Goal: Transaction & Acquisition: Purchase product/service

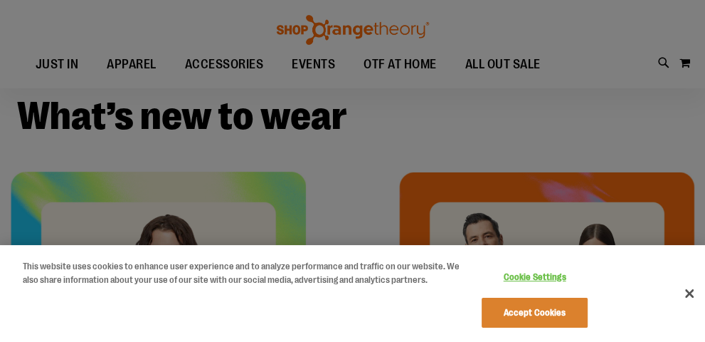
scroll to position [285, 0]
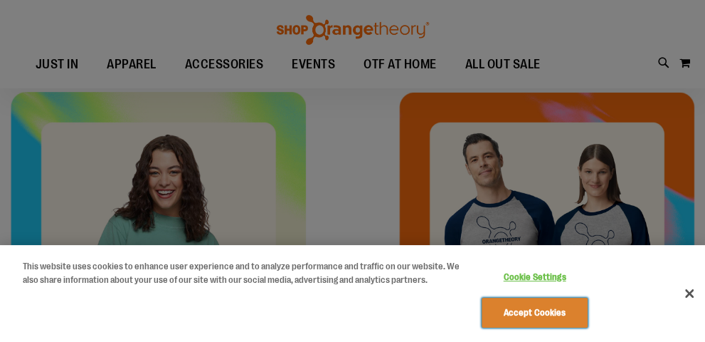
click at [551, 316] on button "Accept Cookies" at bounding box center [535, 312] width 106 height 30
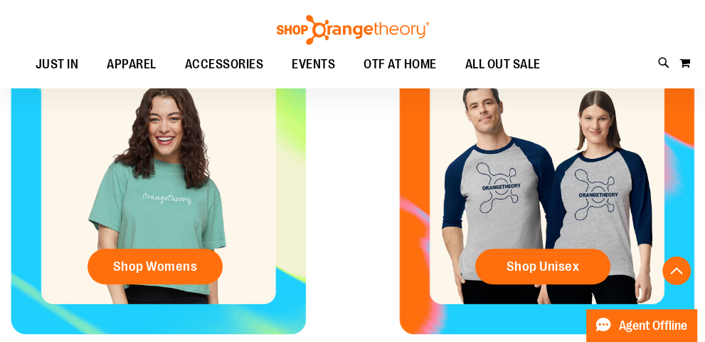
scroll to position [356, 0]
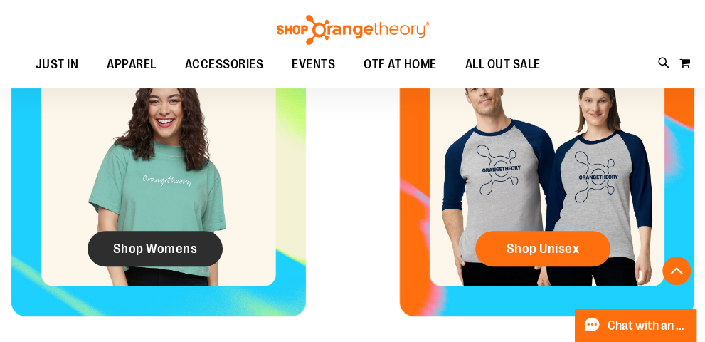
click at [176, 244] on span "Shop Womens" at bounding box center [155, 248] width 85 height 16
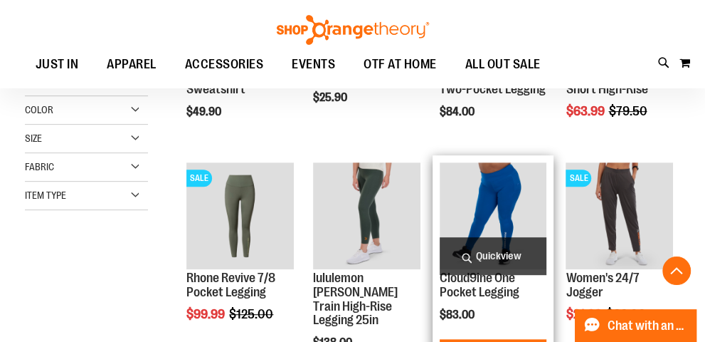
scroll to position [355, 0]
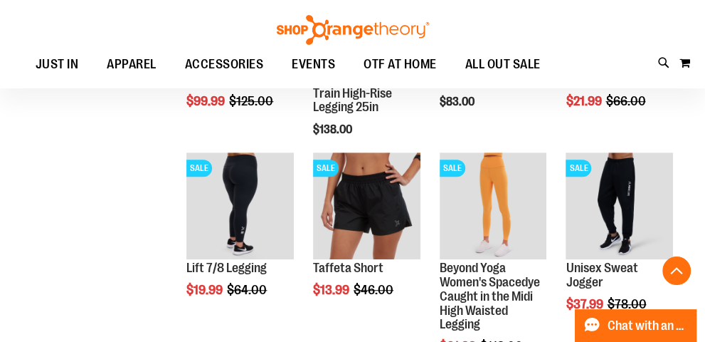
scroll to position [640, 0]
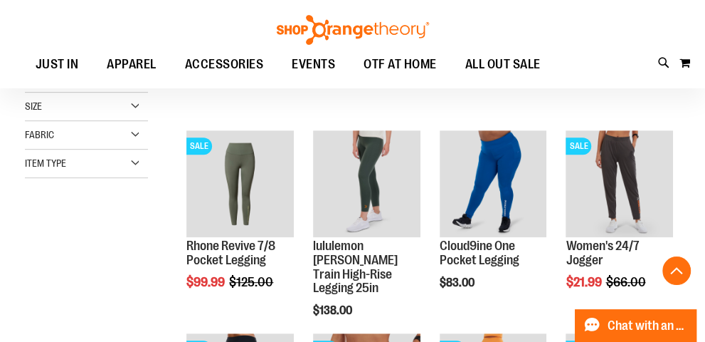
scroll to position [497, 0]
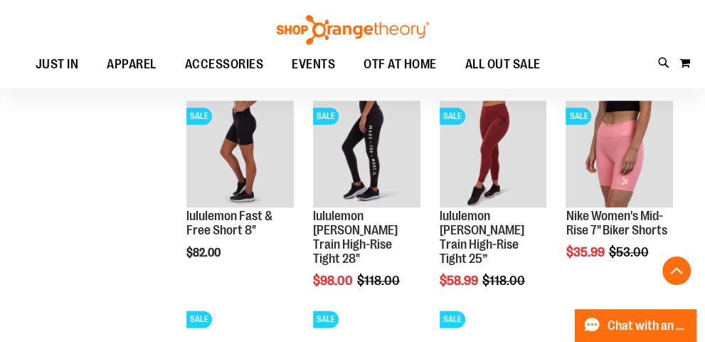
scroll to position [995, 0]
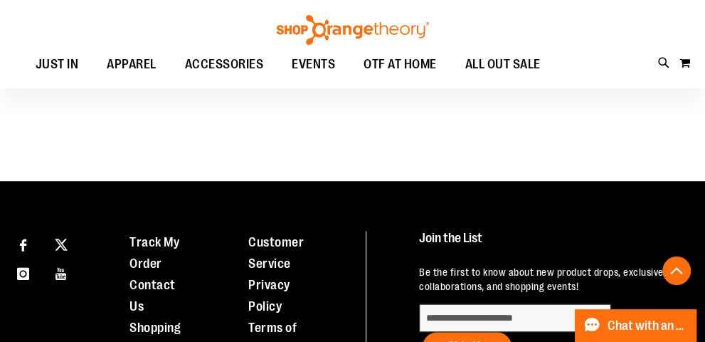
scroll to position [1493, 0]
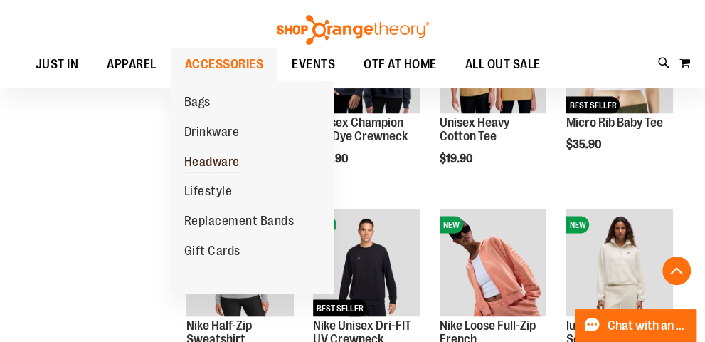
click at [200, 162] on span "Headware" at bounding box center [211, 163] width 55 height 18
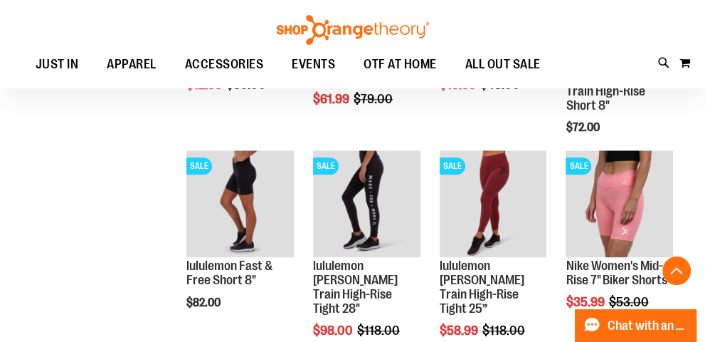
scroll to position [924, 0]
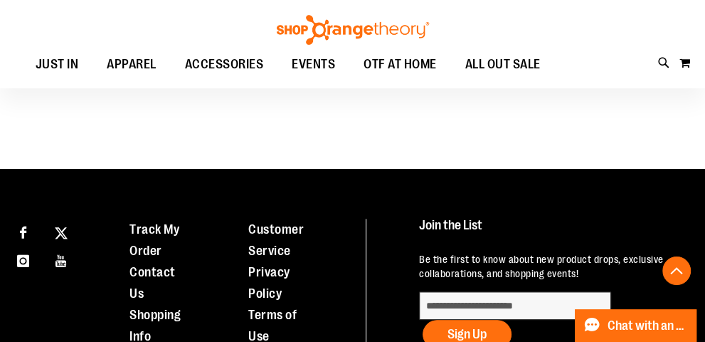
scroll to position [853, 0]
